Goal: Task Accomplishment & Management: Manage account settings

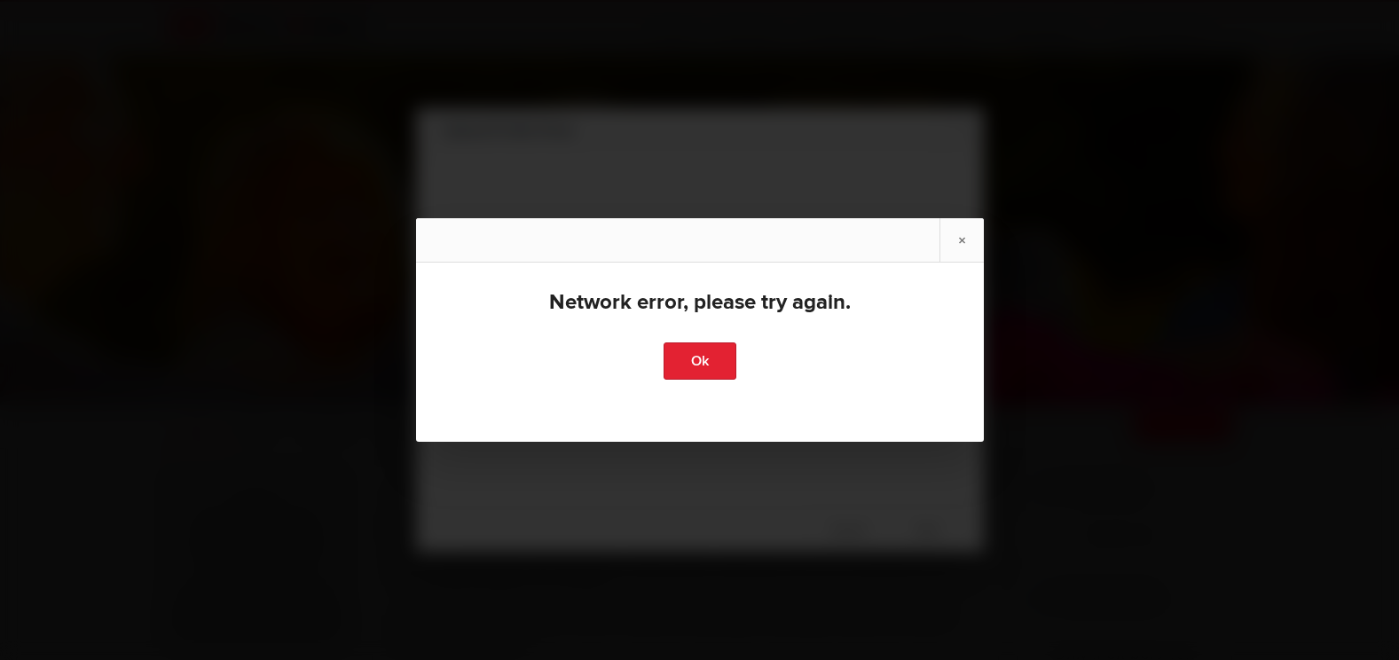
scroll to position [89, 0]
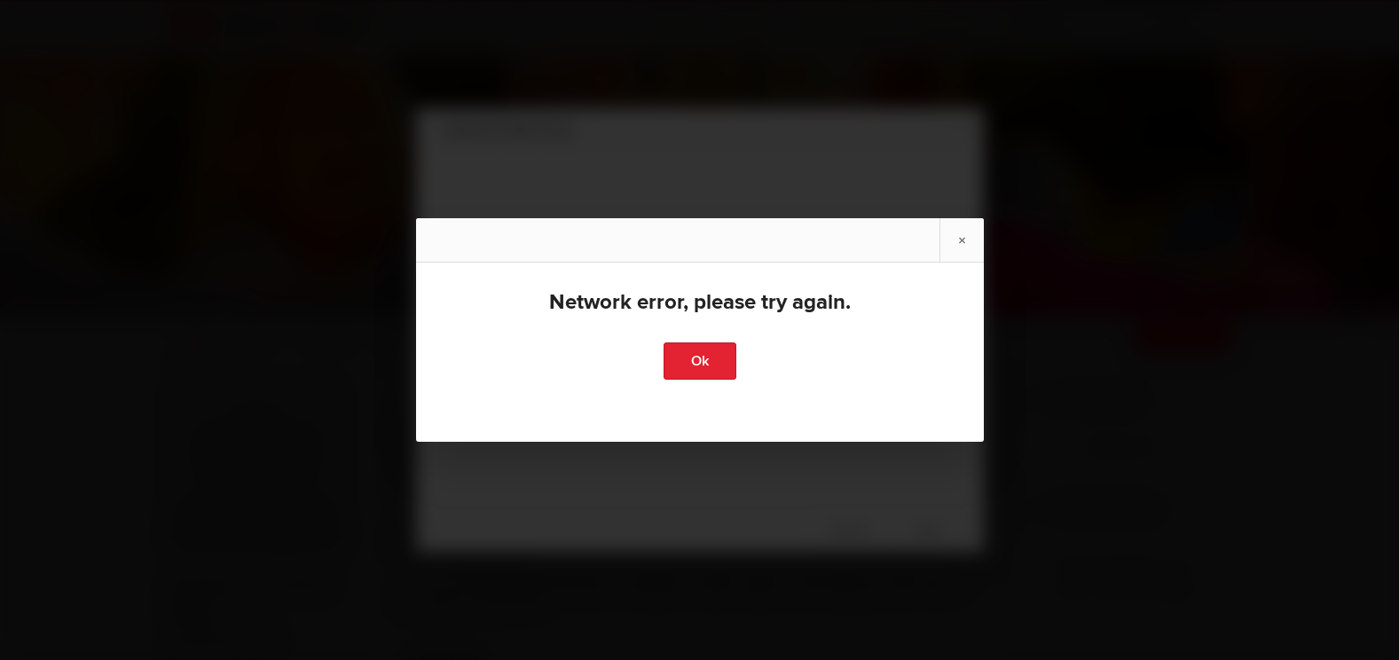
click at [954, 232] on link "×" at bounding box center [962, 239] width 44 height 43
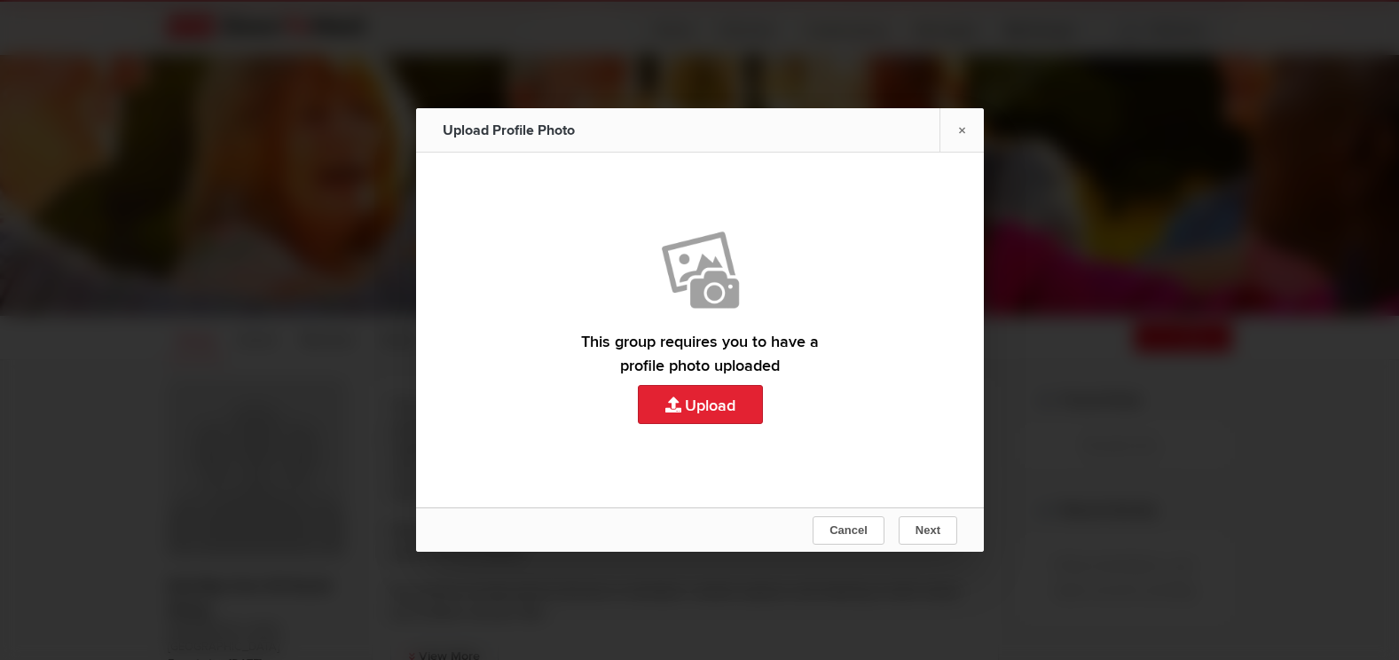
click at [710, 405] on link "Upload" at bounding box center [700, 330] width 568 height 355
type input "C:\fakepath\Pat Fall Picture.jpg"
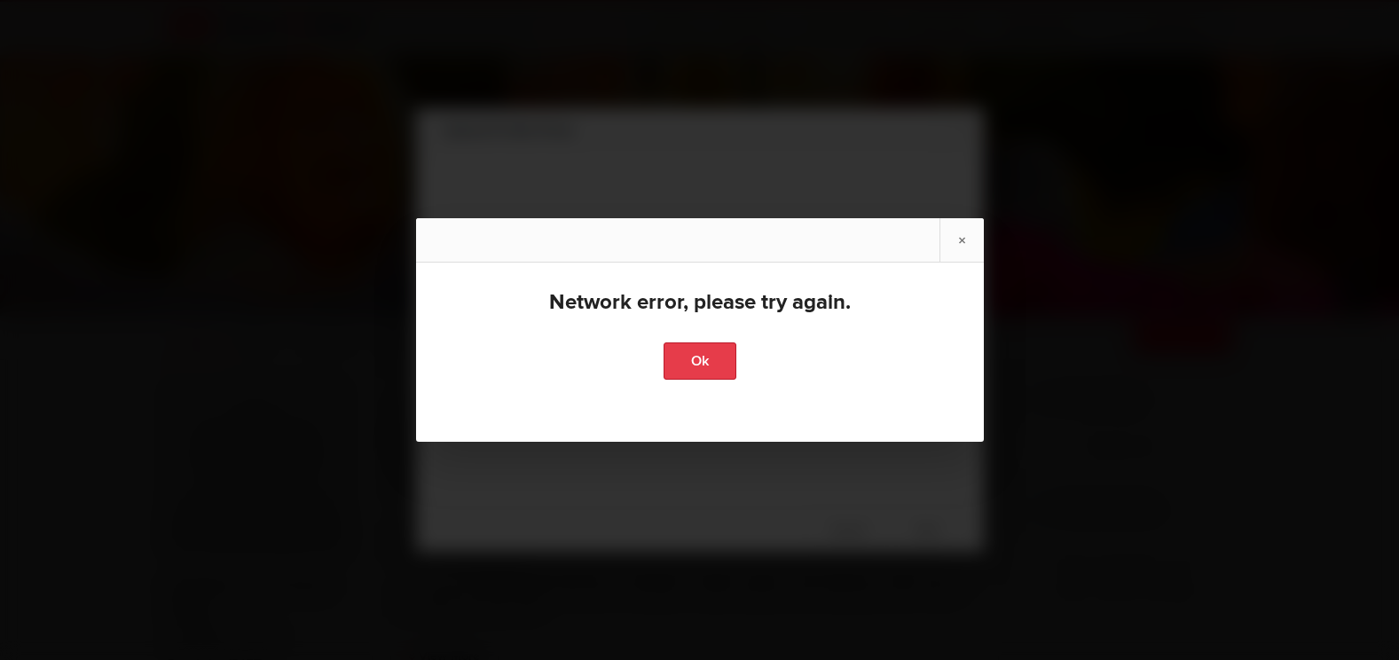
click at [686, 364] on link "Ok" at bounding box center [700, 361] width 73 height 37
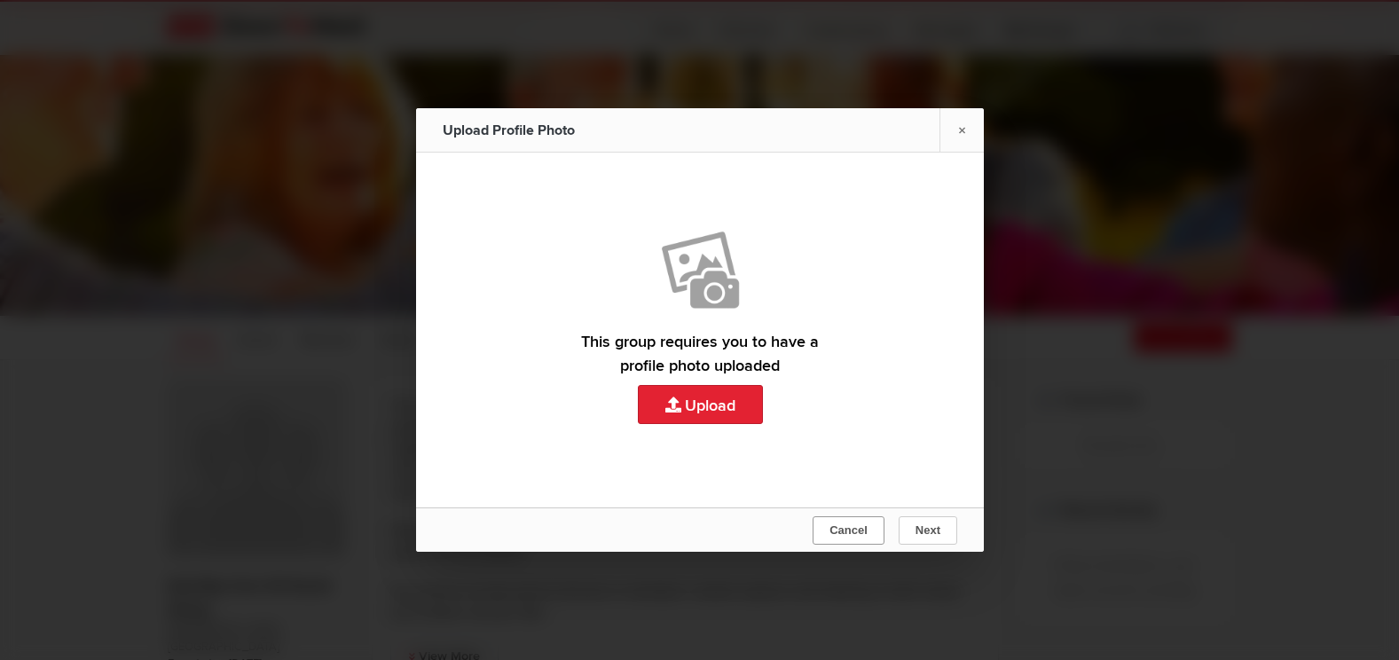
click at [872, 527] on button "Cancel" at bounding box center [849, 530] width 72 height 28
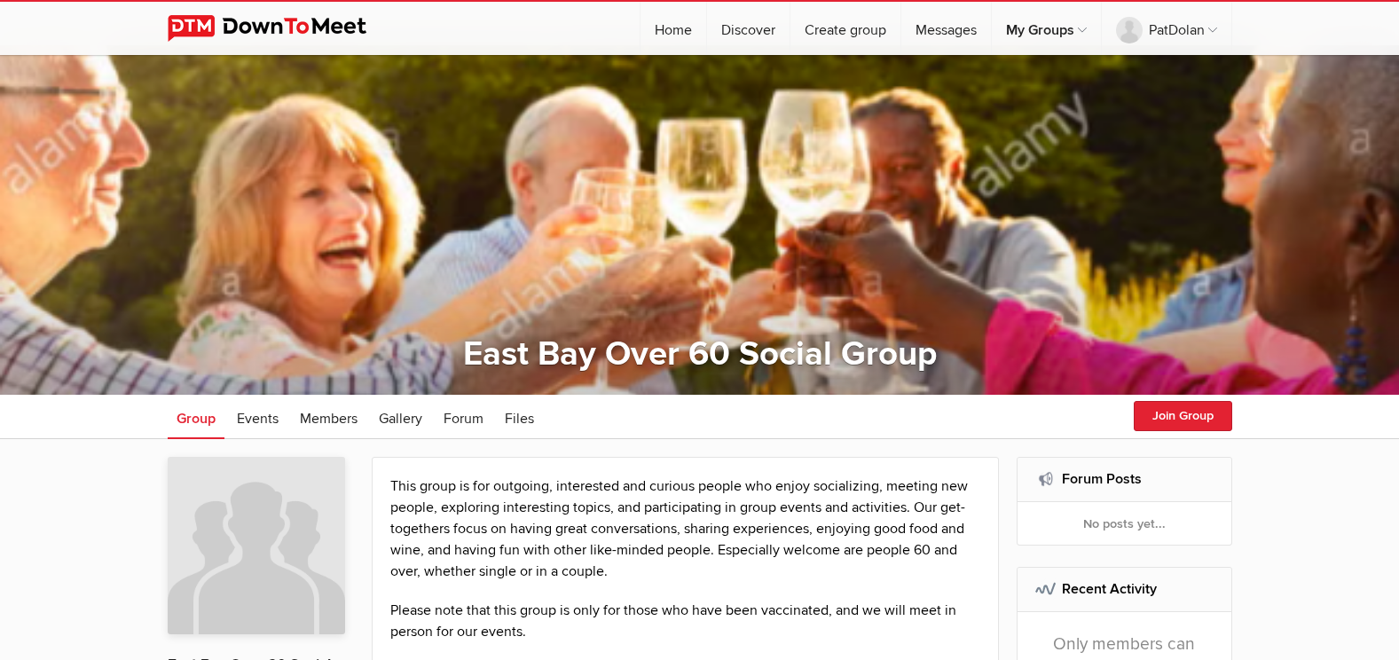
scroll to position [0, 0]
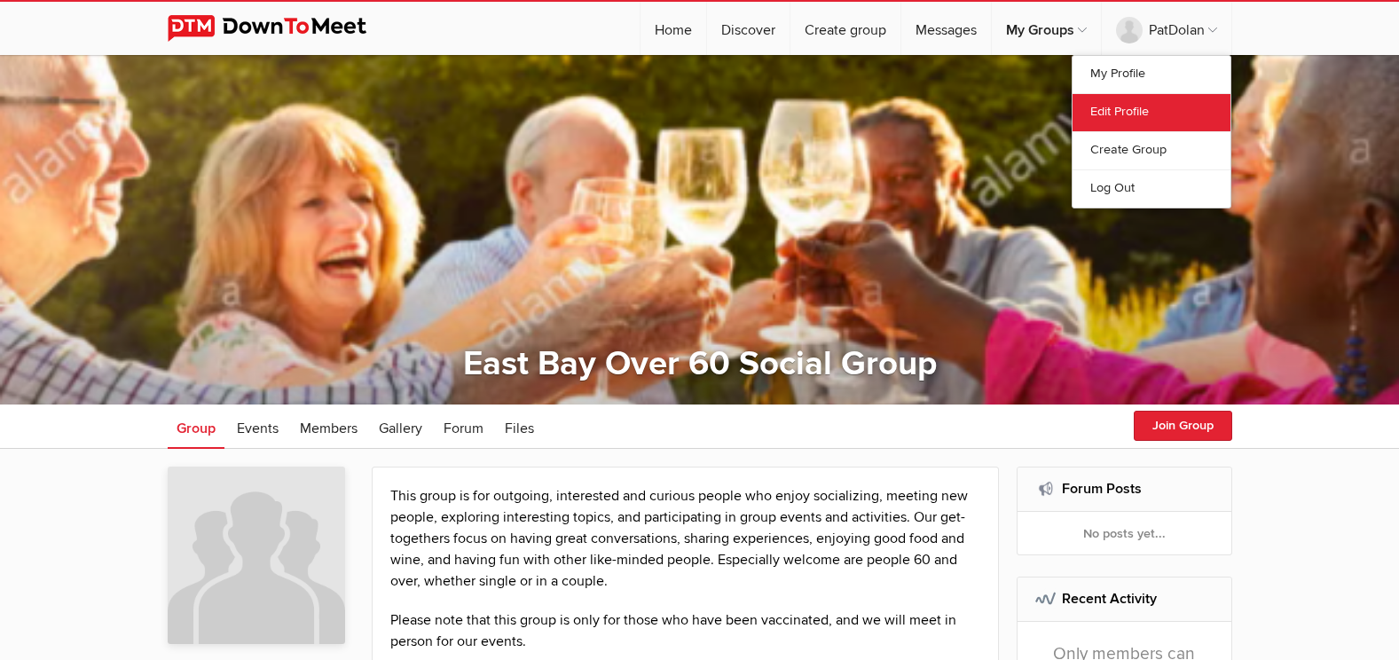
click at [1119, 107] on link "Edit Profile" at bounding box center [1152, 112] width 158 height 38
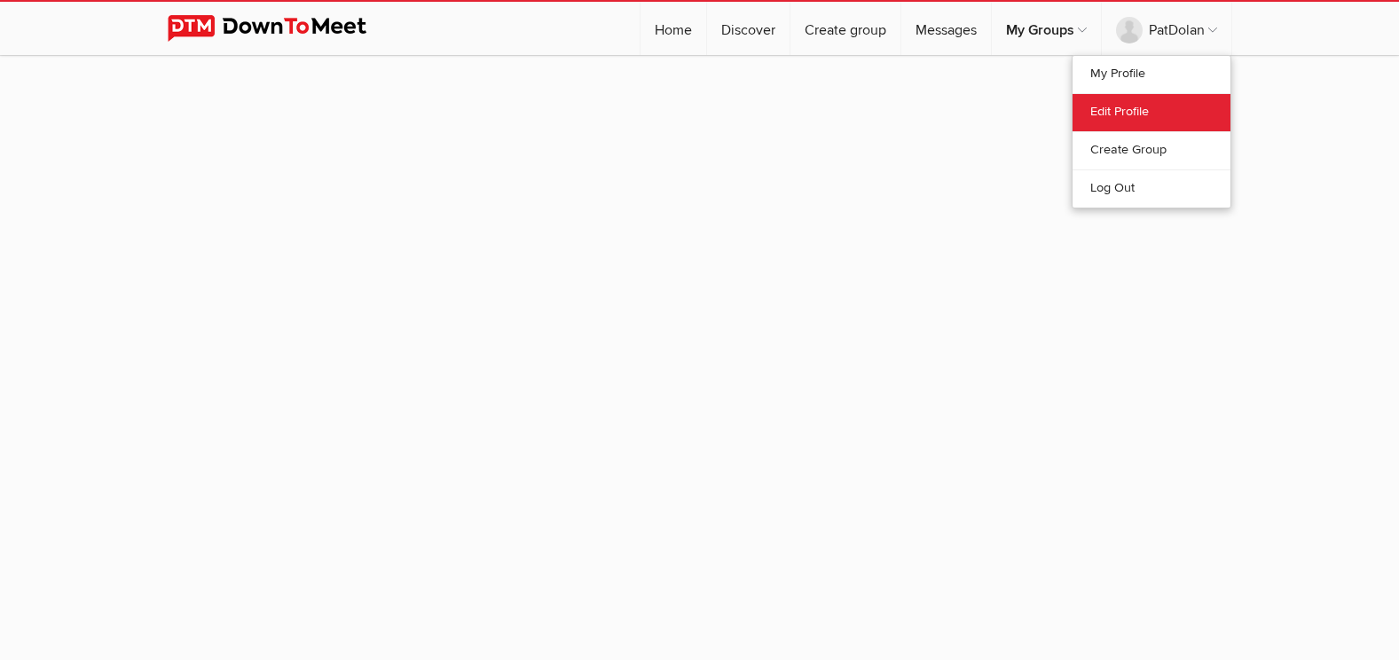
select select
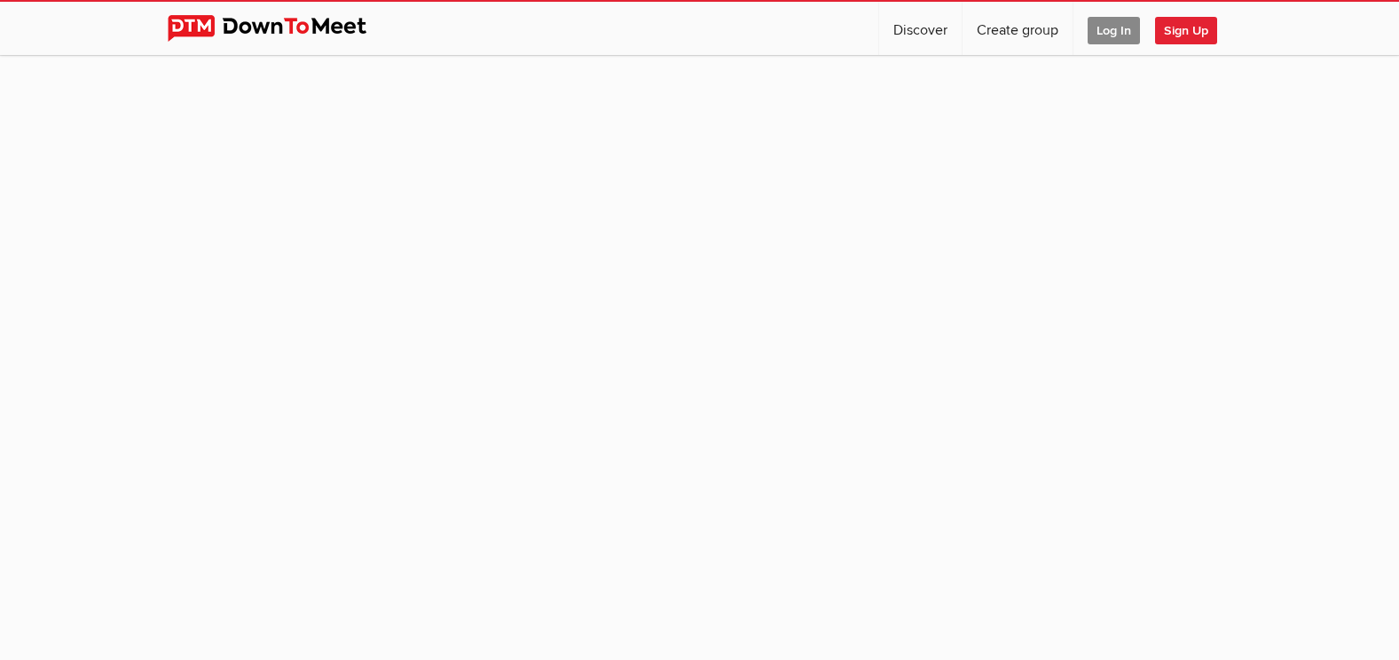
select select
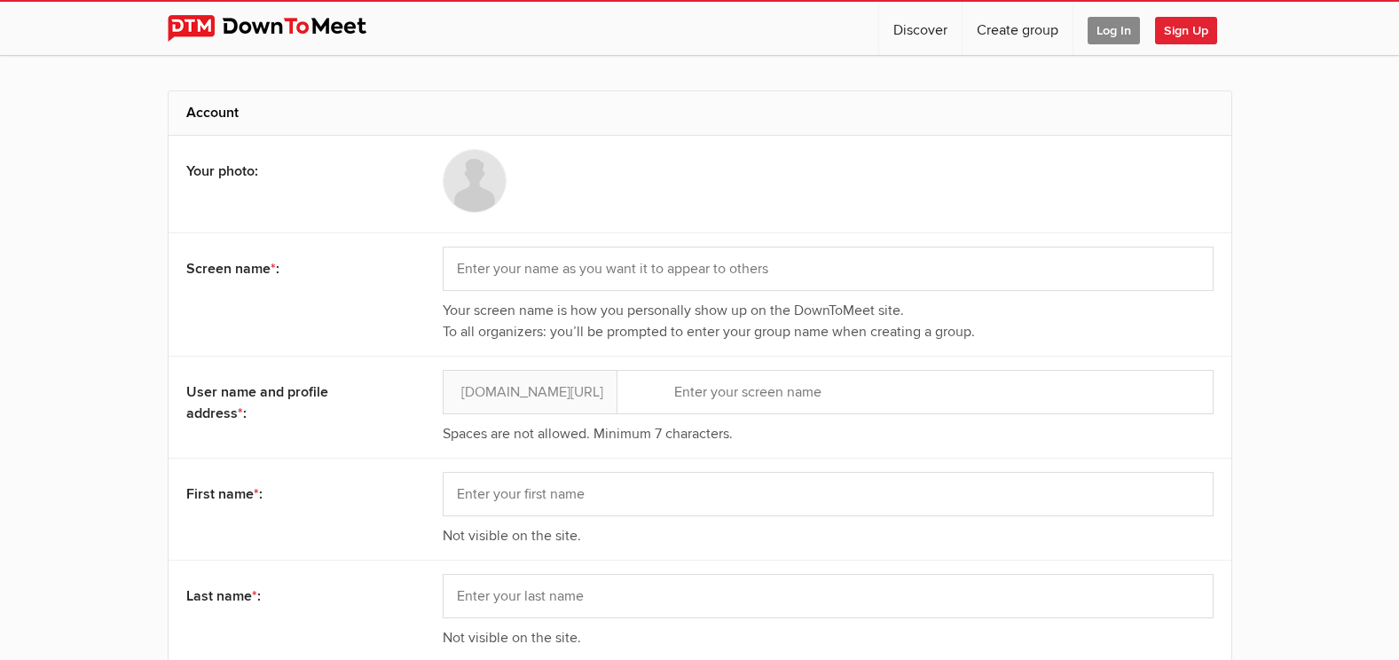
click at [1115, 31] on span "Log In" at bounding box center [1114, 31] width 52 height 28
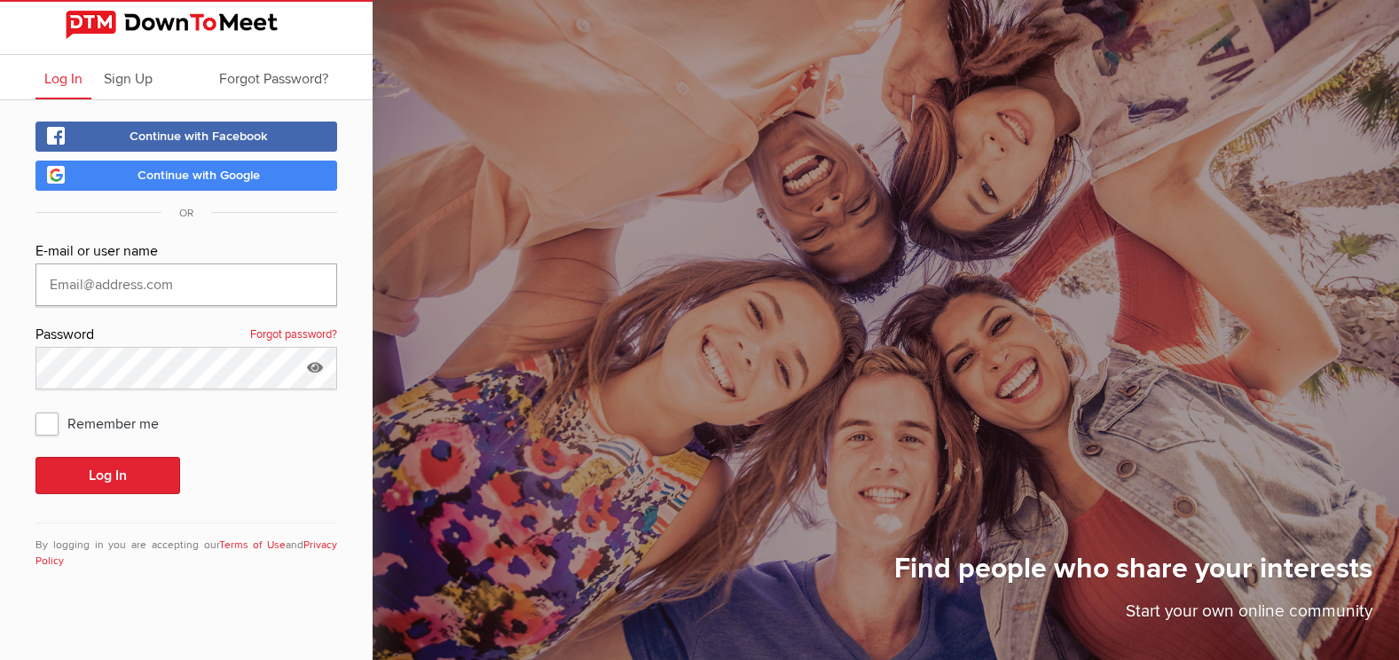
type input "pdolan@graniteins.com"
click at [41, 414] on span "Remember me" at bounding box center [105, 423] width 141 height 32
click at [35, 407] on input "Remember me" at bounding box center [35, 406] width 1 height 1
checkbox input "true"
click at [88, 486] on button "Log In" at bounding box center [107, 475] width 145 height 37
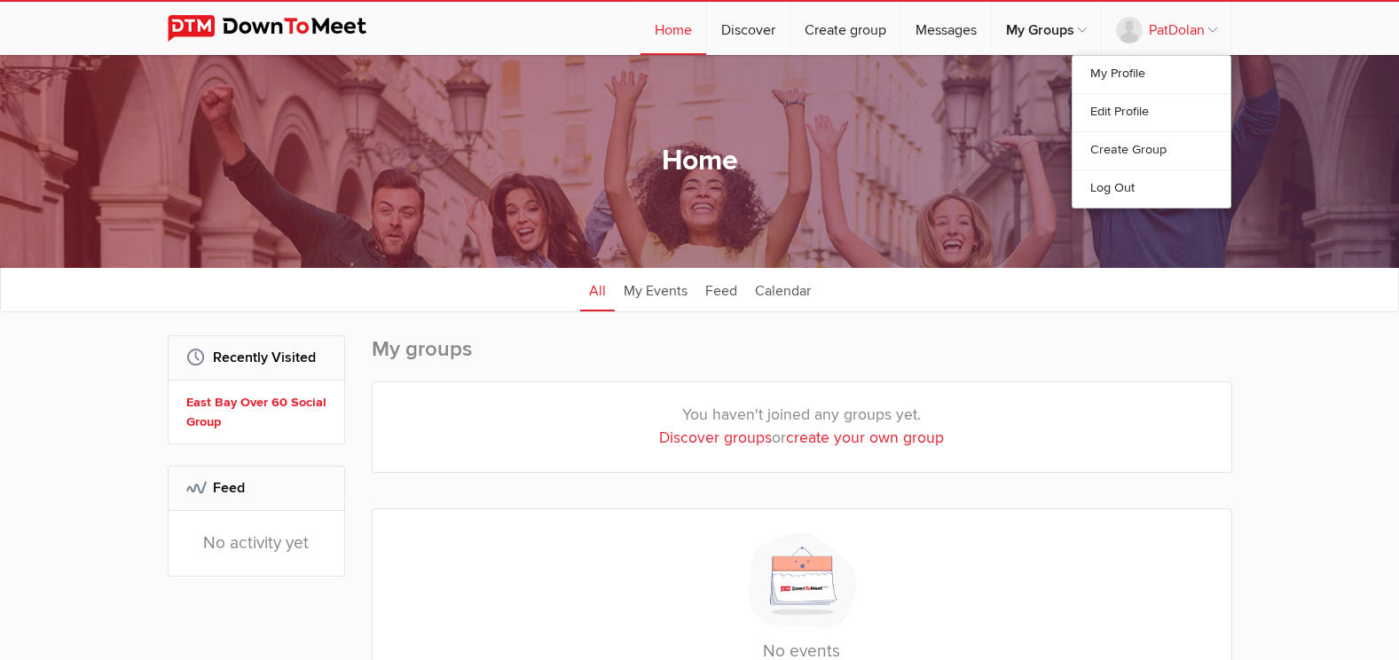
click at [1134, 23] on link "PatDolan" at bounding box center [1167, 28] width 130 height 53
click at [1128, 69] on link "My Profile" at bounding box center [1152, 74] width 158 height 37
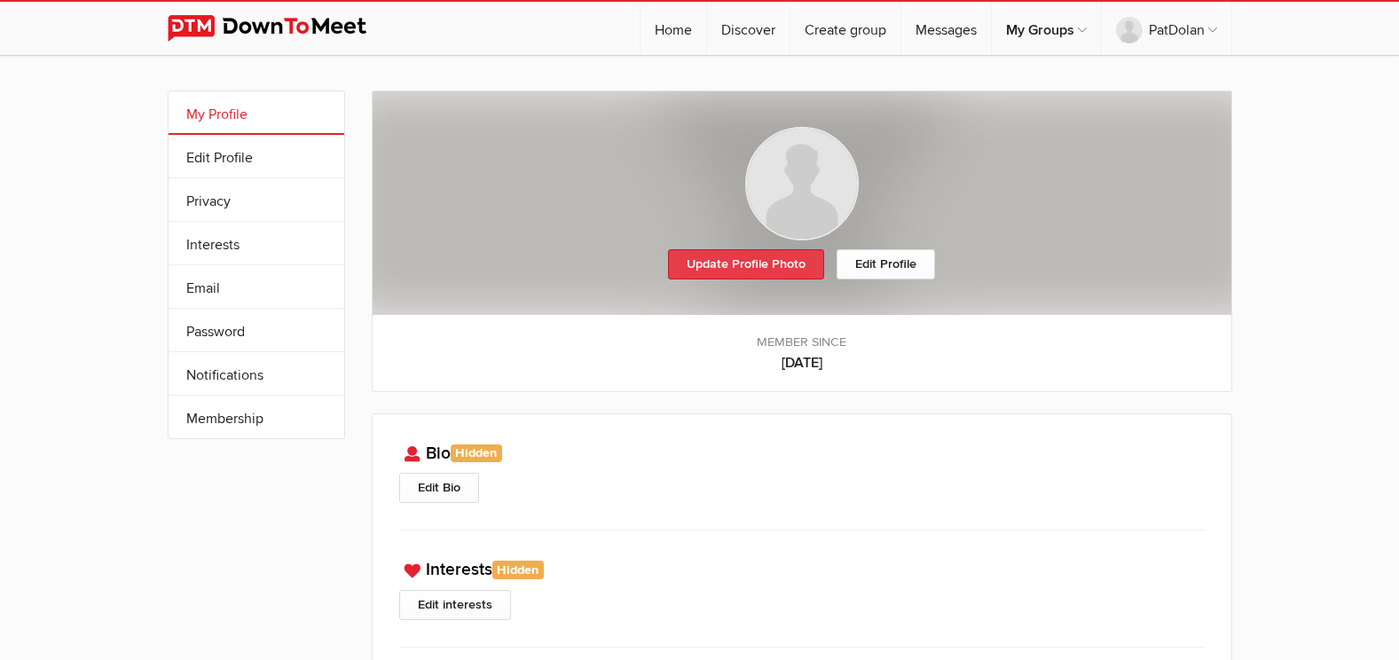
click at [768, 254] on link "Update Profile Photo" at bounding box center [746, 264] width 156 height 30
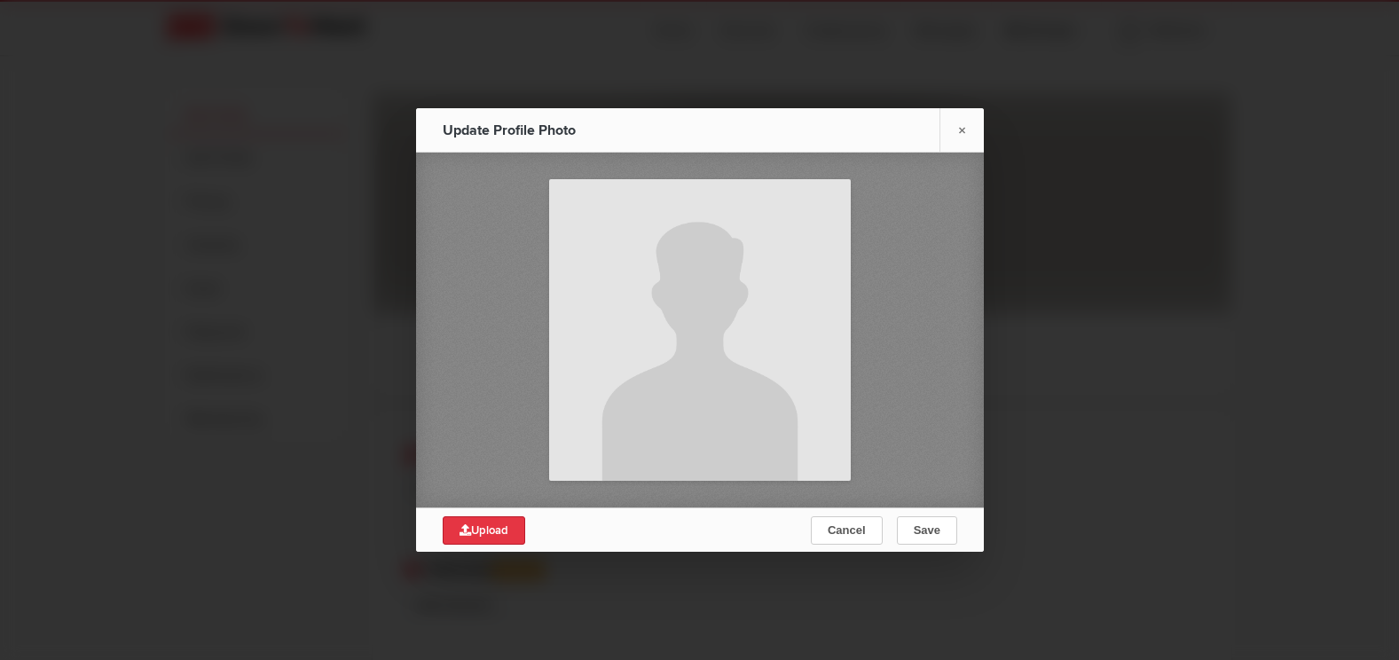
click at [505, 532] on span "Upload" at bounding box center [484, 531] width 49 height 14
type input "C:\fakepath\Pat Fall Picture.jpg"
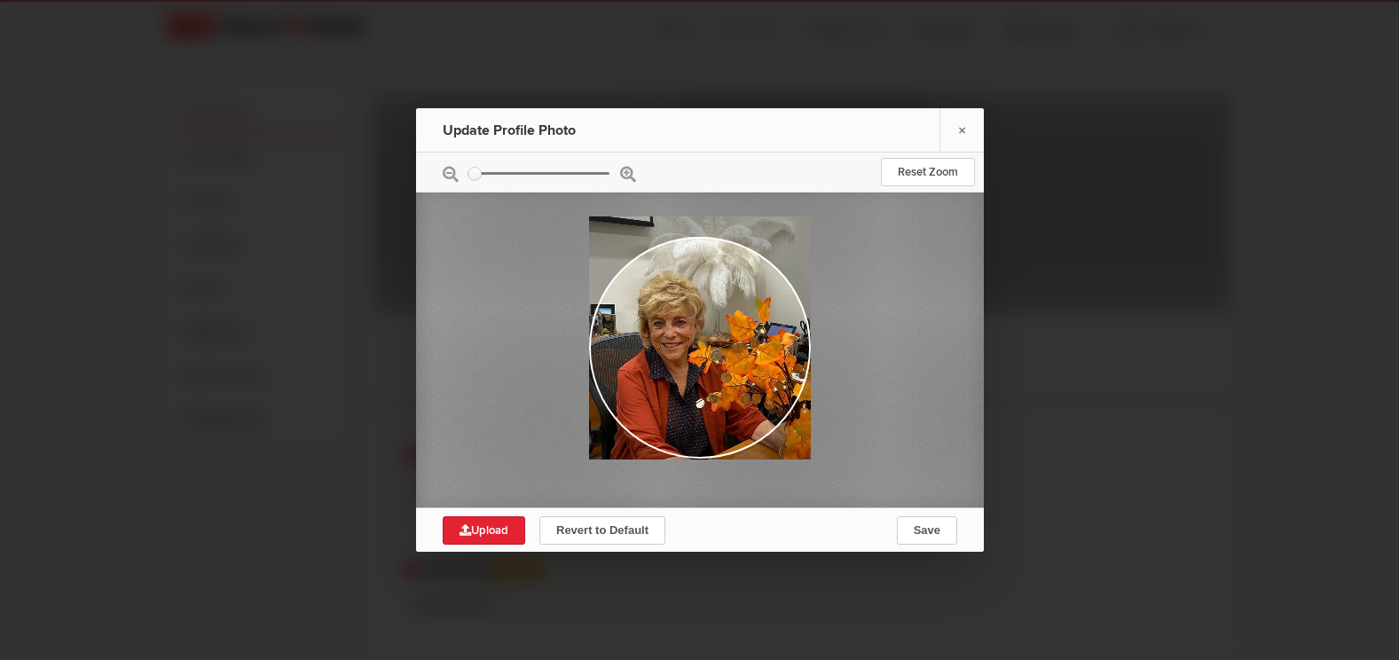
drag, startPoint x: 679, startPoint y: 422, endPoint x: 675, endPoint y: 412, distance: 10.4
click at [675, 412] on div at bounding box center [700, 338] width 222 height 243
click at [493, 532] on span "Upload" at bounding box center [484, 531] width 49 height 14
click at [935, 521] on button "Save" at bounding box center [926, 530] width 60 height 28
